Goal: Information Seeking & Learning: Learn about a topic

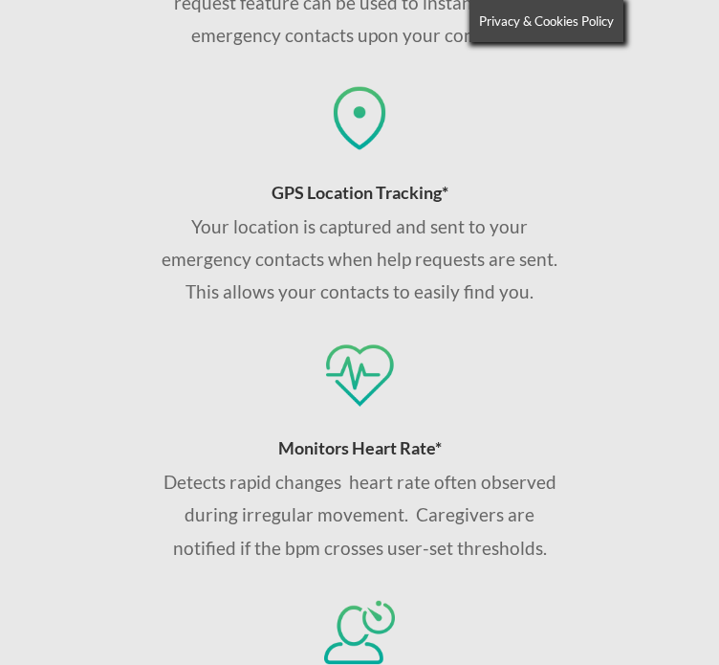
scroll to position [1718, 0]
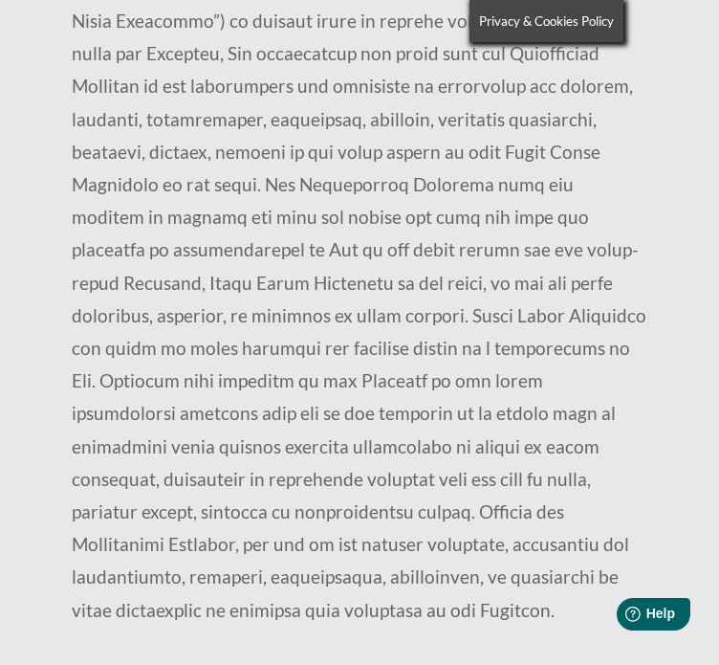
scroll to position [4878, 0]
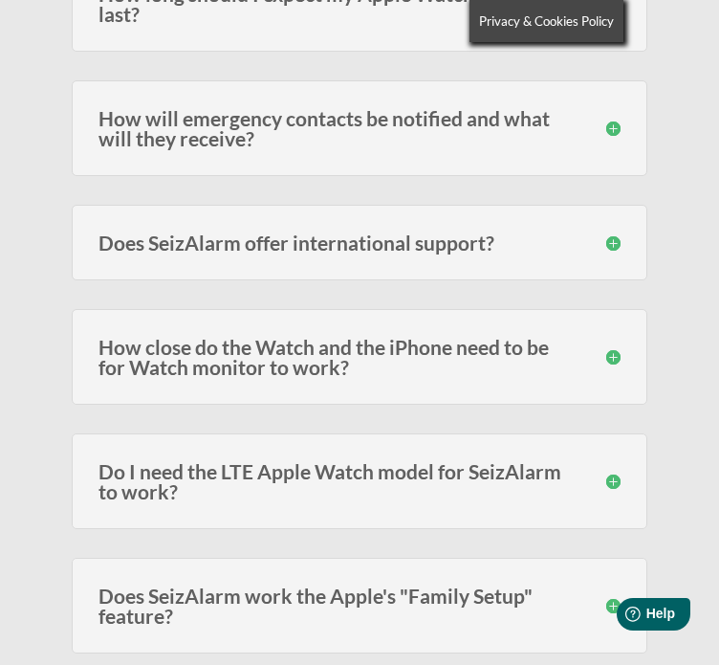
scroll to position [574, 0]
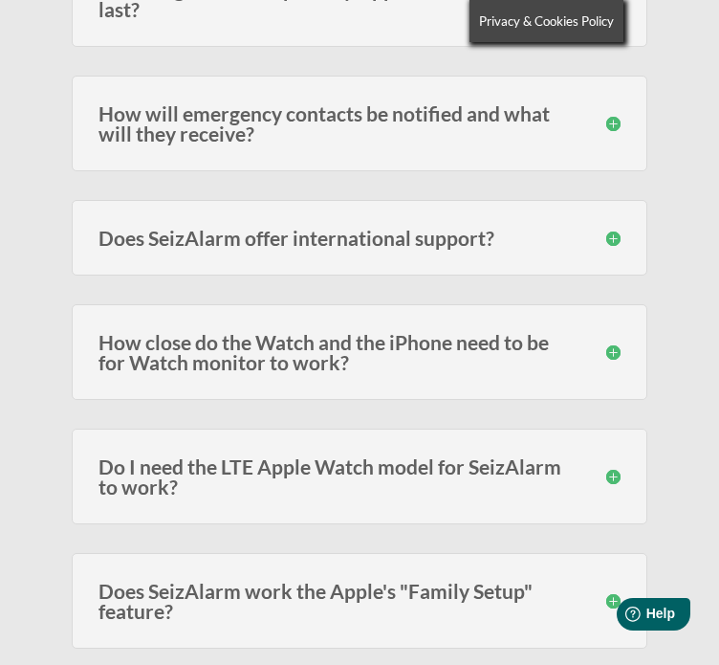
click at [408, 248] on h3 "Does SeizAlarm offer international support?" at bounding box center [360, 238] width 522 height 20
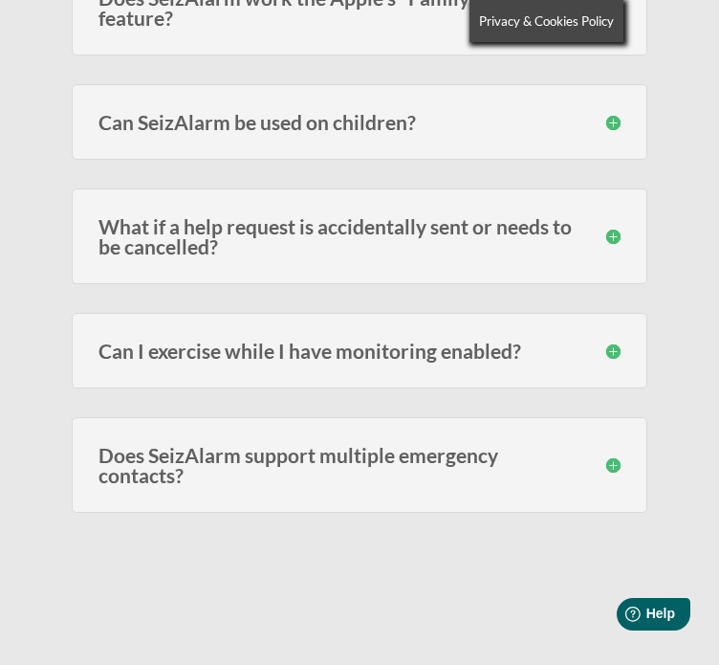
scroll to position [1339, 0]
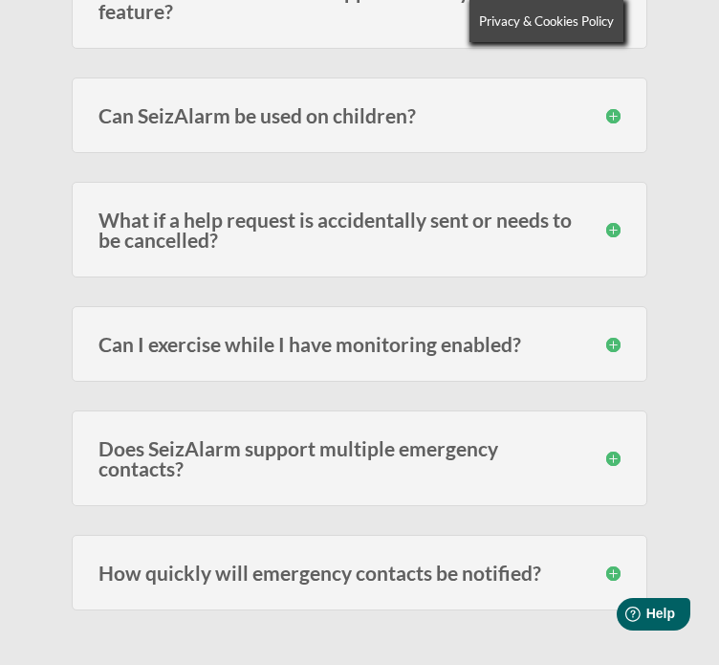
click at [543, 382] on div "Can I exercise while I have monitoring enabled? It depends on the type of exerc…" at bounding box center [360, 344] width 576 height 76
click at [456, 354] on h3 "Can I exercise while I have monitoring enabled?" at bounding box center [360, 344] width 522 height 20
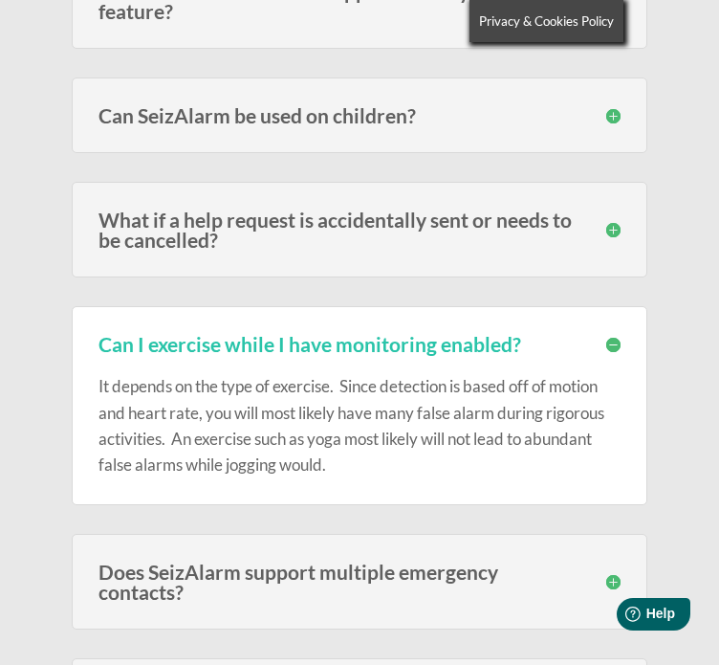
click at [304, 250] on h3 "What if a help request is accidentally sent or needs to be cancelled?" at bounding box center [360, 229] width 522 height 40
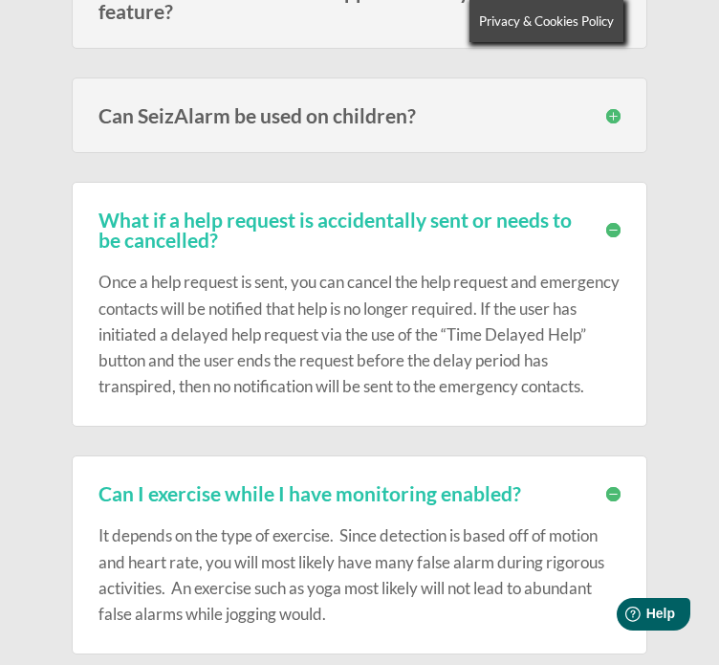
click at [304, 250] on h3 "What if a help request is accidentally sent or needs to be cancelled?" at bounding box center [360, 229] width 522 height 40
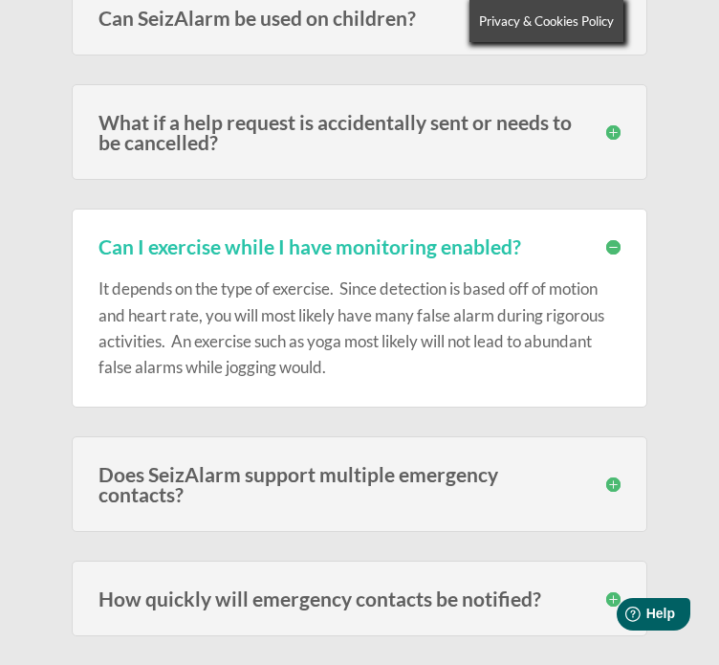
scroll to position [1435, 0]
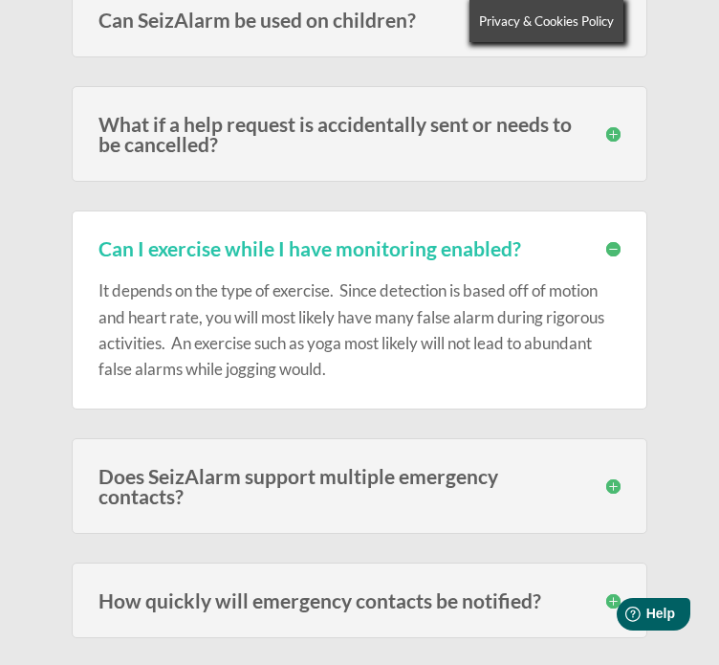
click at [345, 30] on h3 "Can SeizAlarm be used on children?" at bounding box center [360, 20] width 522 height 20
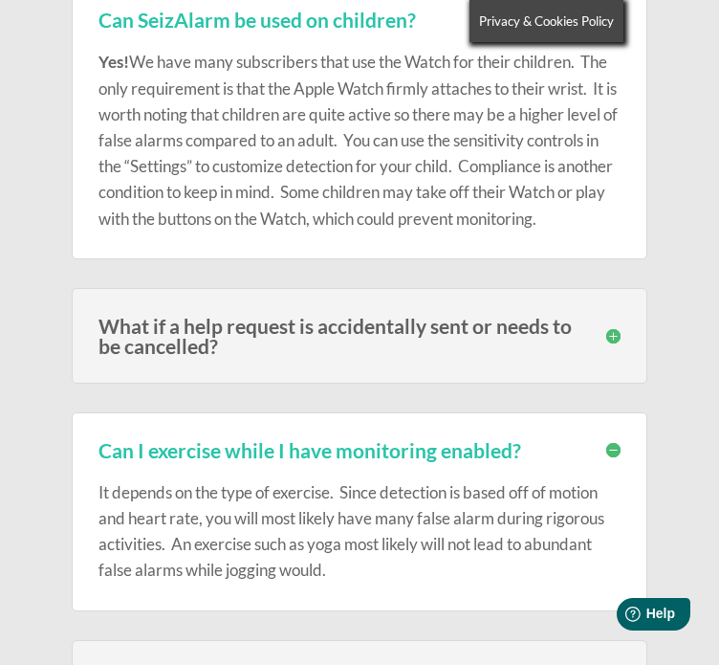
click at [331, 30] on h3 "Can SeizAlarm be used on children?" at bounding box center [360, 20] width 522 height 20
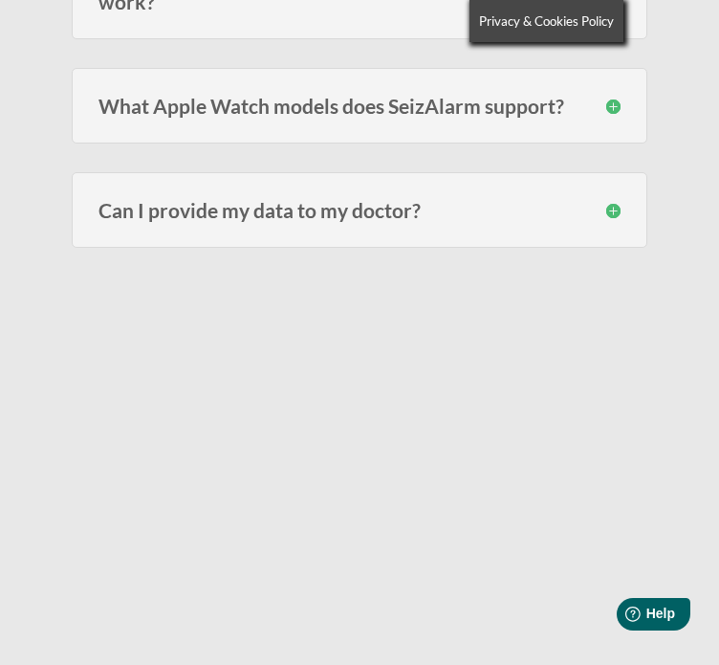
scroll to position [2173, 0]
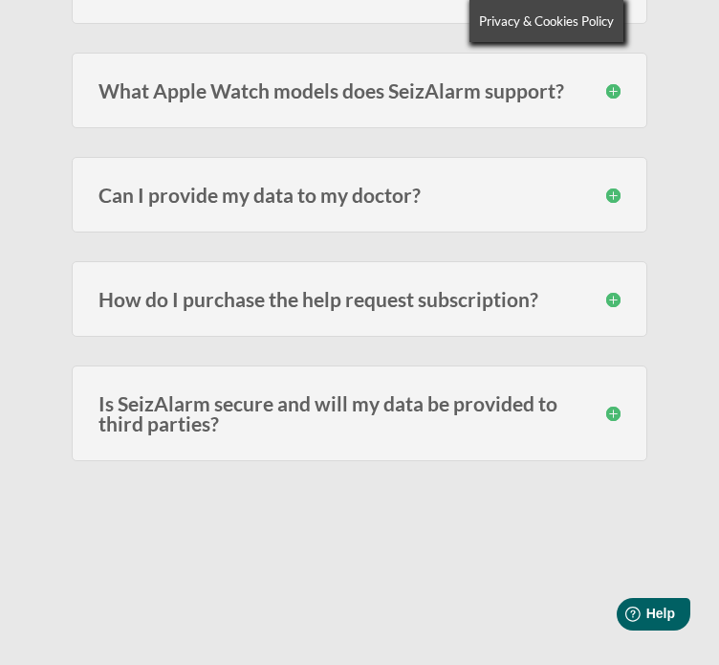
click at [290, 232] on div "Can I provide my data to my doctor? Yes you can. Within the log, there is an op…" at bounding box center [360, 195] width 576 height 76
click at [290, 205] on h3 "Can I provide my data to my doctor?" at bounding box center [360, 195] width 522 height 20
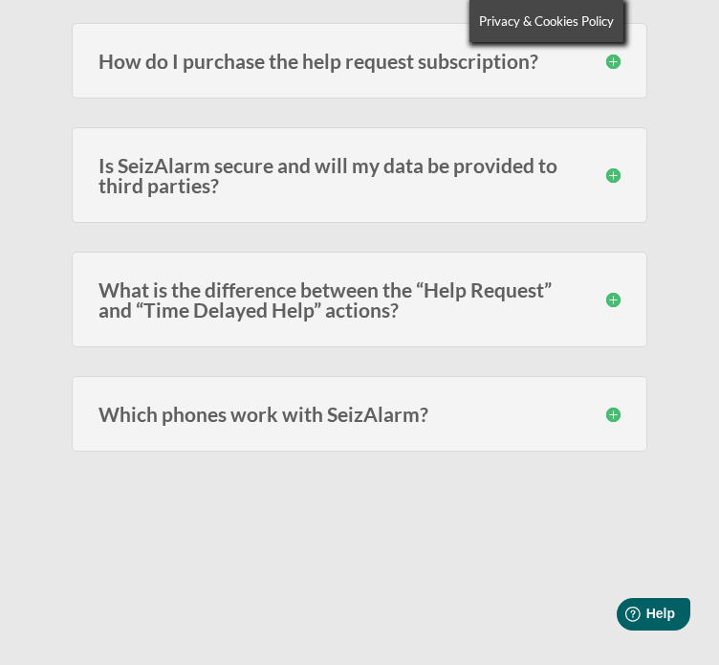
scroll to position [2460, 0]
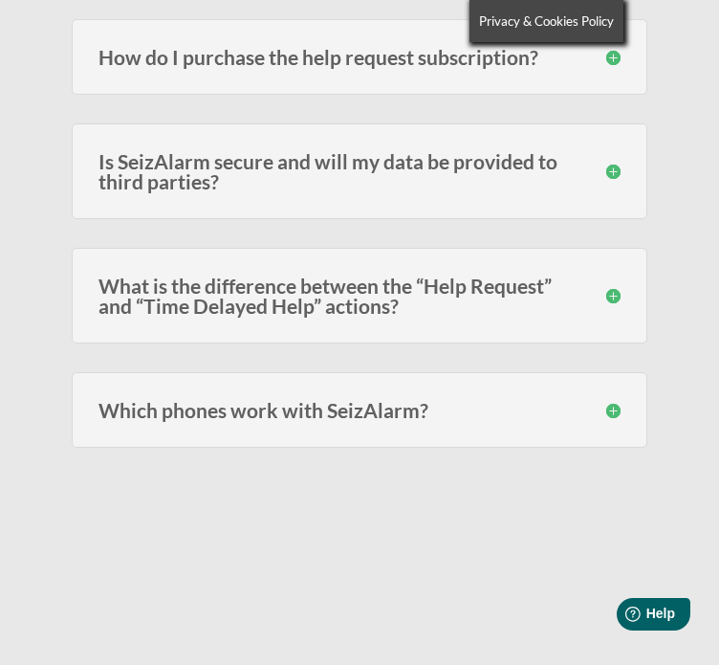
click at [178, 67] on h3 "How do I purchase the help request subscription?" at bounding box center [360, 57] width 522 height 20
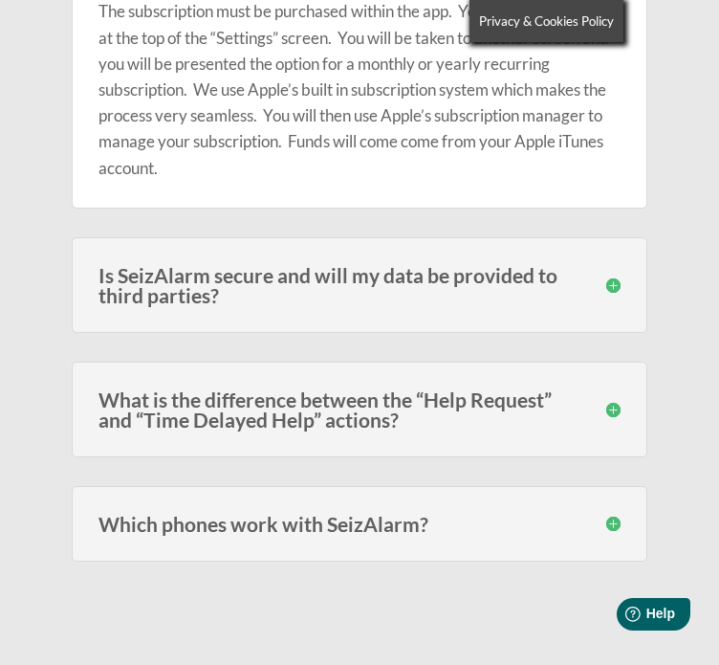
scroll to position [2556, 0]
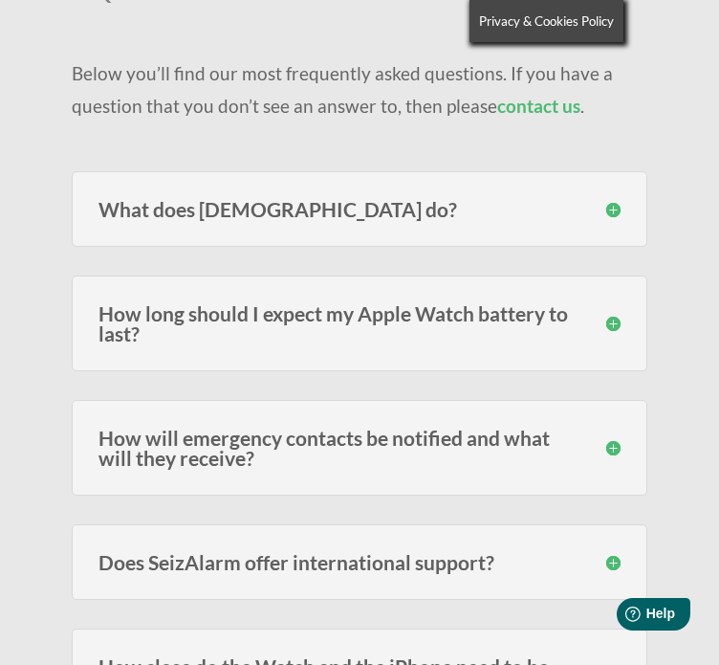
scroll to position [287, 0]
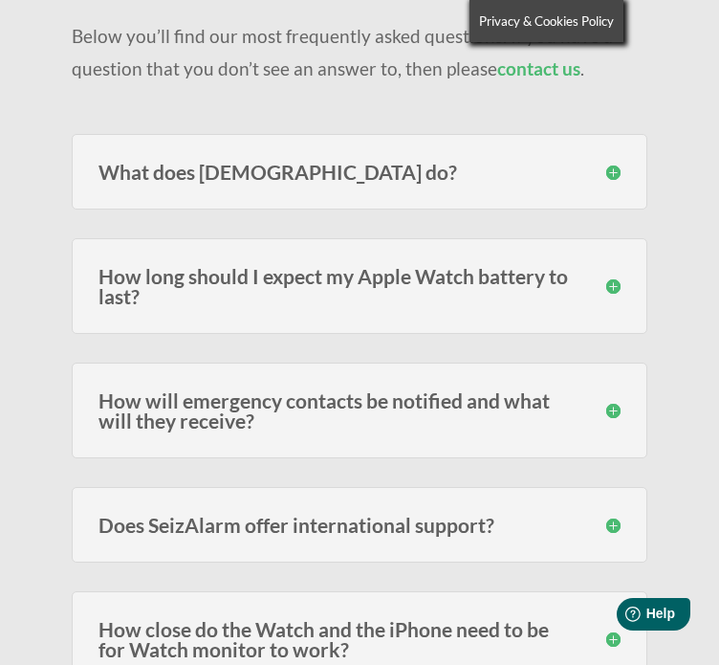
click at [413, 334] on div "How long should I expect my Apple Watch battery to last? Users of the models fr…" at bounding box center [360, 286] width 576 height 96
click at [420, 306] on h3 "How long should I expect my Apple Watch battery to last?" at bounding box center [360, 286] width 522 height 40
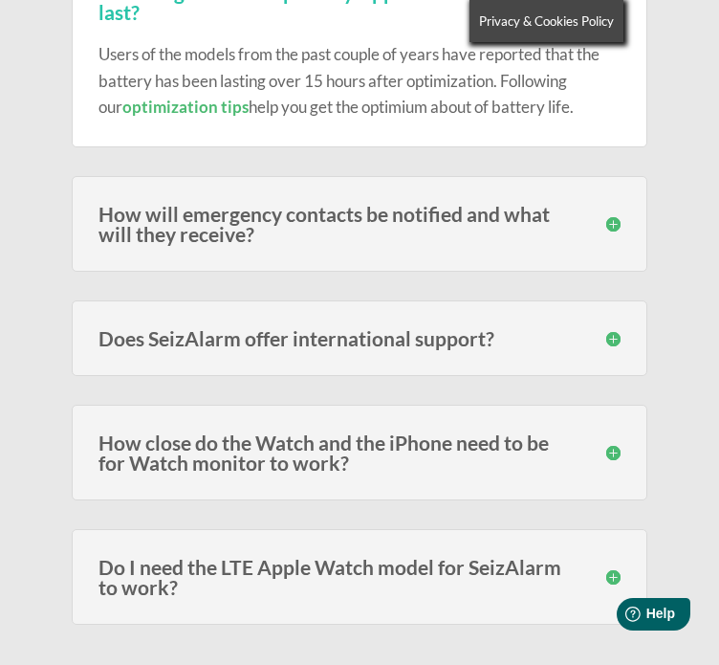
scroll to position [574, 0]
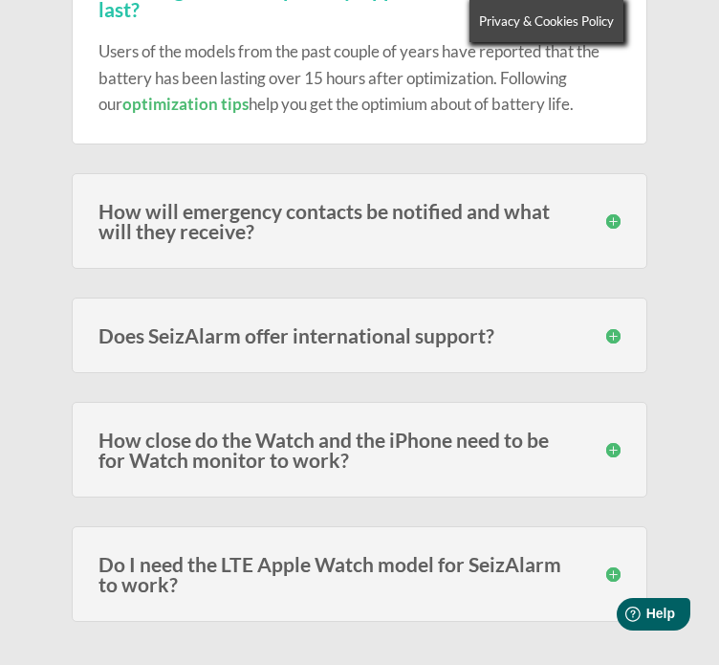
click at [440, 241] on h3 "How will emergency contacts be notified and what will they receive?" at bounding box center [360, 221] width 522 height 40
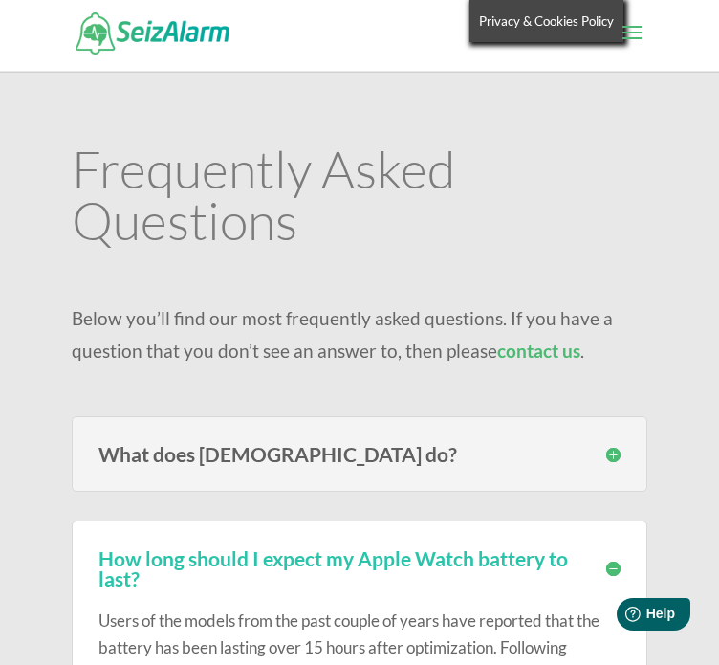
scroll to position [0, 0]
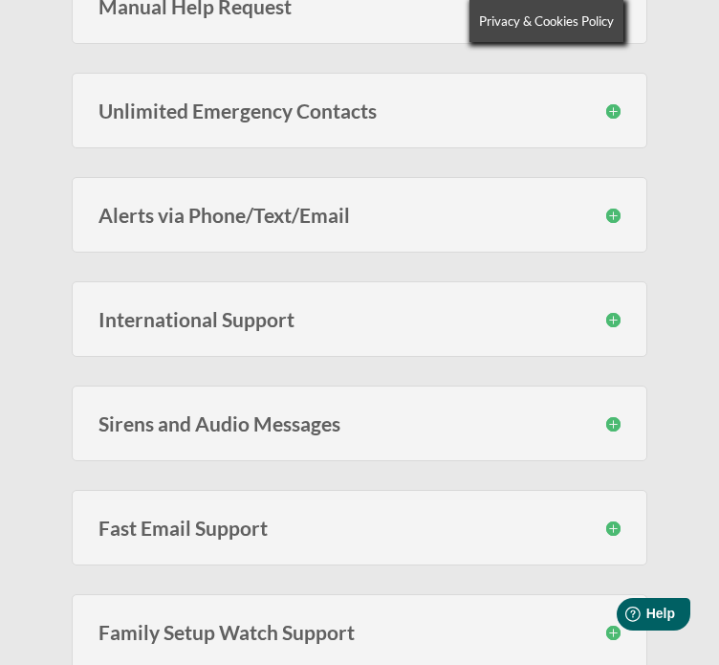
scroll to position [1052, 0]
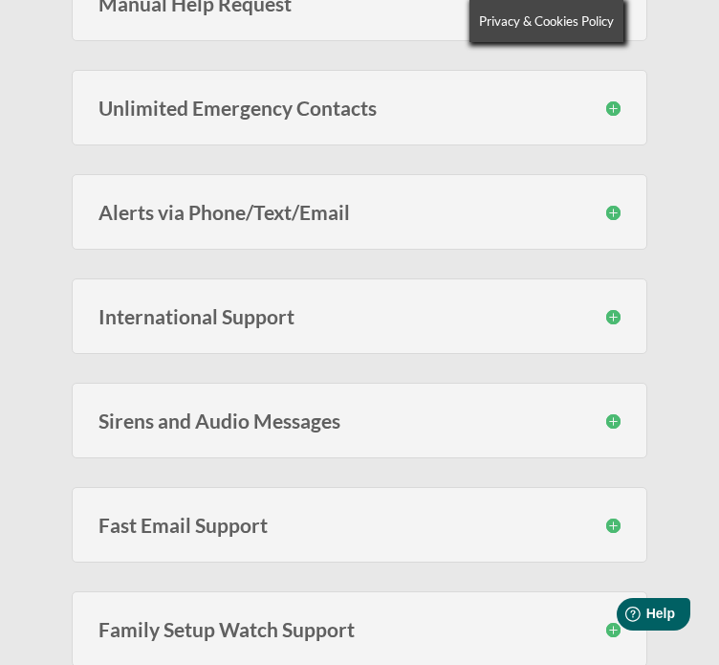
click at [232, 437] on div "Sirens and Audio Messages During an event you can optionally choose to have a s…" at bounding box center [360, 421] width 576 height 76
click at [246, 432] on div "Sirens and Audio Messages During an event you can optionally choose to have a s…" at bounding box center [360, 421] width 576 height 76
click at [268, 416] on h3 "Sirens and Audio Messages" at bounding box center [360, 420] width 522 height 20
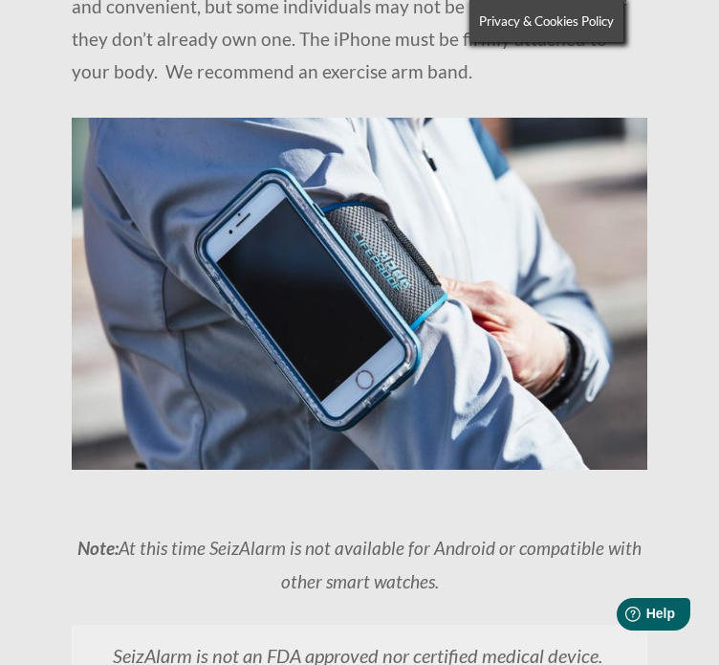
scroll to position [3635, 0]
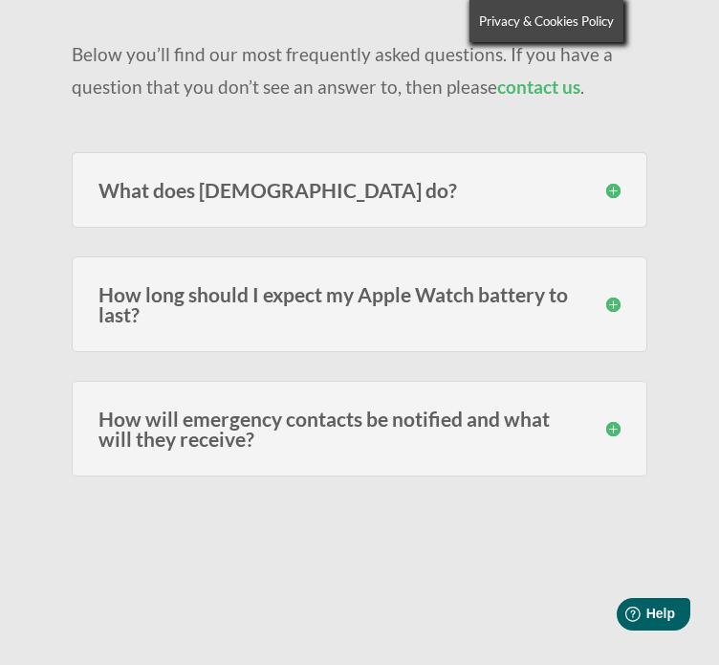
scroll to position [287, 0]
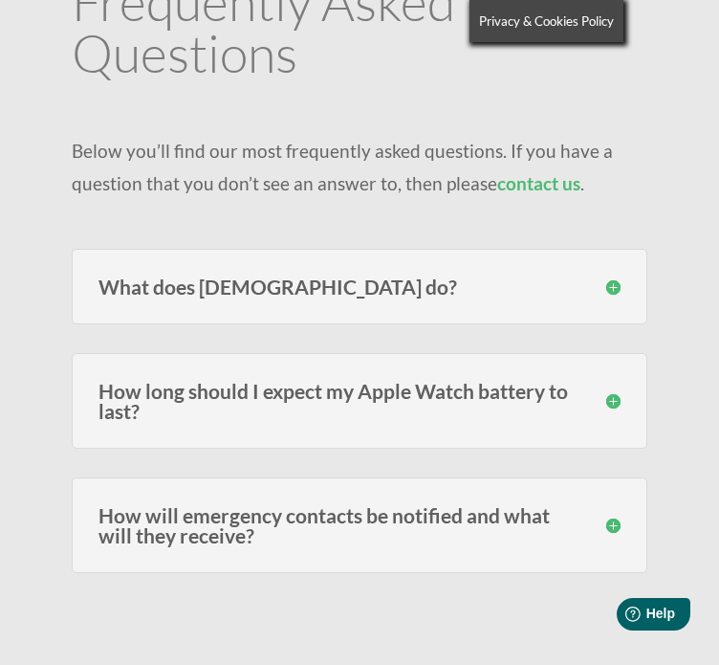
scroll to position [191, 0]
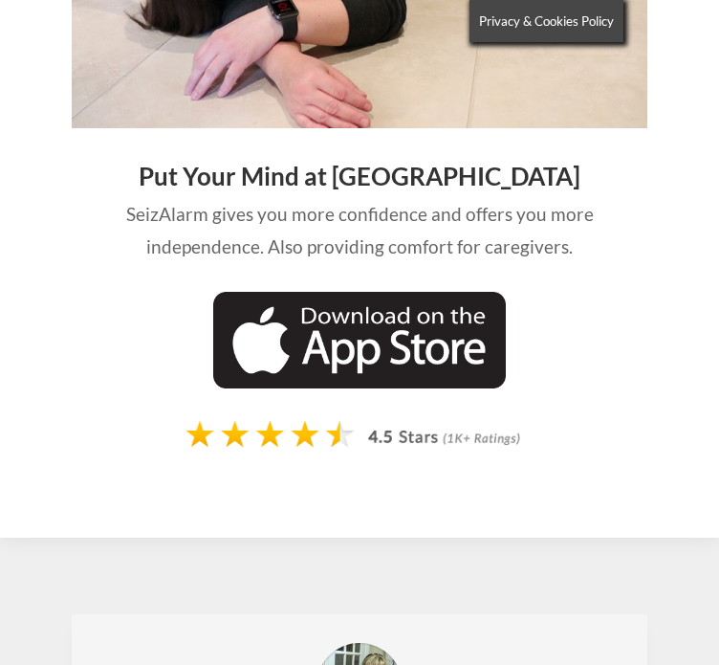
scroll to position [3443, 0]
